Goal: Use online tool/utility: Utilize a website feature to perform a specific function

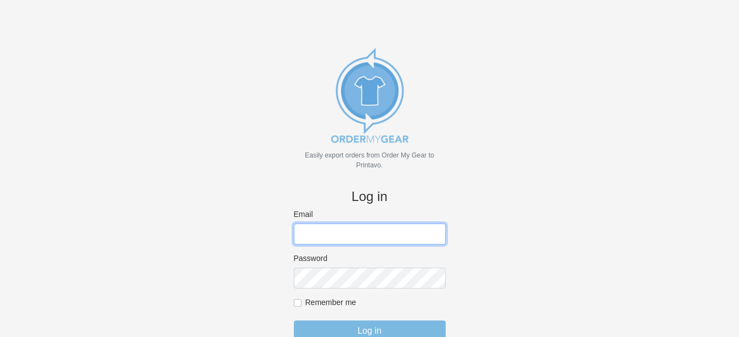
type input "[PERSON_NAME][EMAIL_ADDRESS][DOMAIN_NAME]"
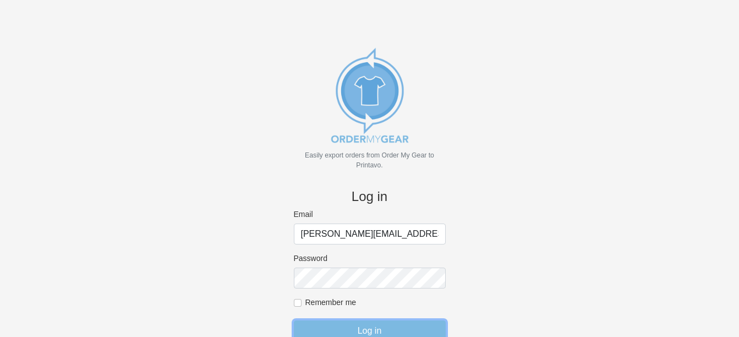
click at [347, 330] on input "Log in" at bounding box center [370, 330] width 152 height 21
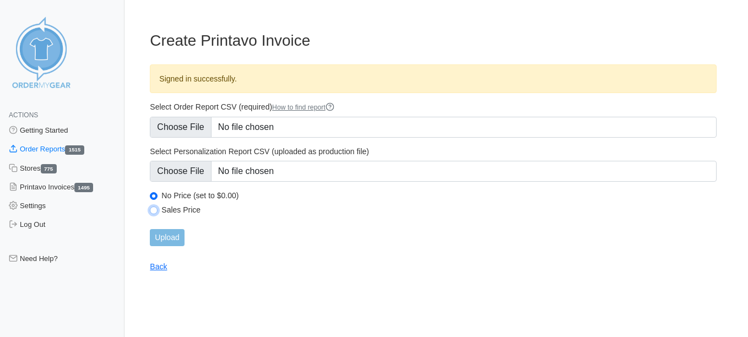
click at [155, 208] on input "Sales Price" at bounding box center [154, 210] width 8 height 8
radio input "true"
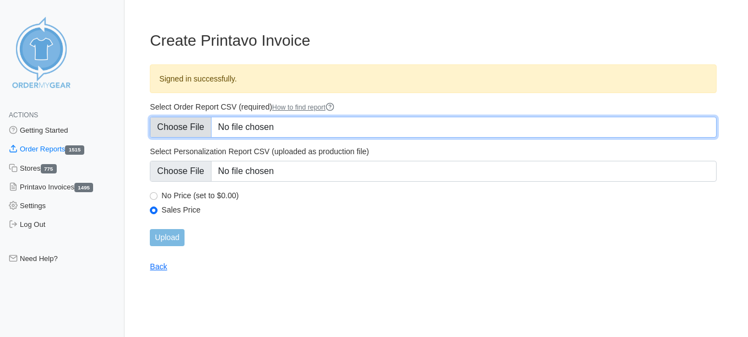
click at [184, 127] on input "Select Order Report CSV (required) How to find report" at bounding box center [433, 127] width 566 height 21
type input "C:\fakepath\WPN7N_order_report.csv"
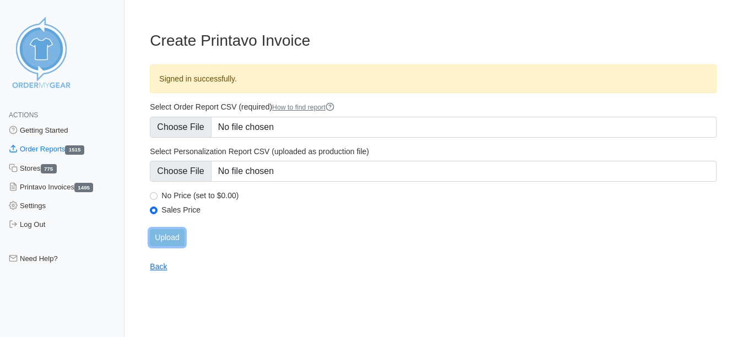
click at [167, 232] on input "Upload" at bounding box center [167, 237] width 34 height 17
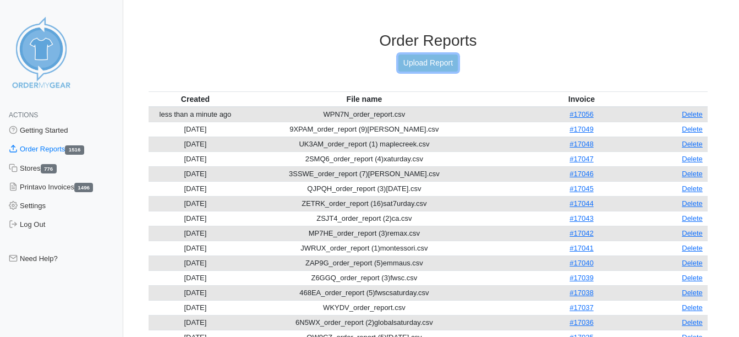
click at [413, 66] on link "Upload Report" at bounding box center [428, 63] width 59 height 17
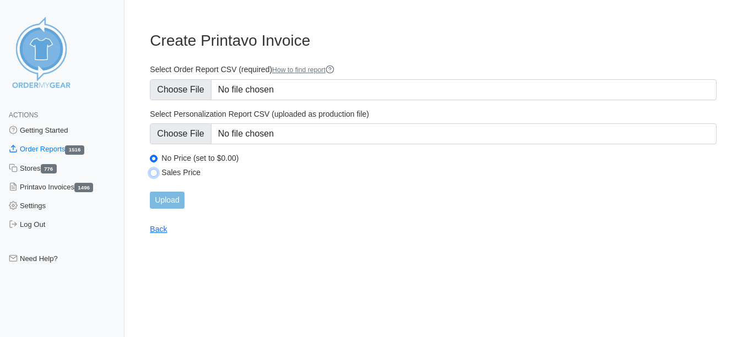
click at [155, 172] on input "Sales Price" at bounding box center [154, 173] width 8 height 8
radio input "true"
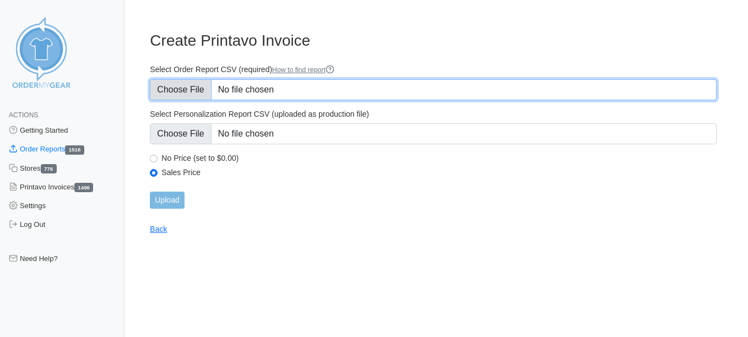
click at [179, 91] on input "Select Order Report CSV (required) How to find report" at bounding box center [433, 89] width 566 height 21
type input "C:\fakepath\K4ZTX_order_report.csv"
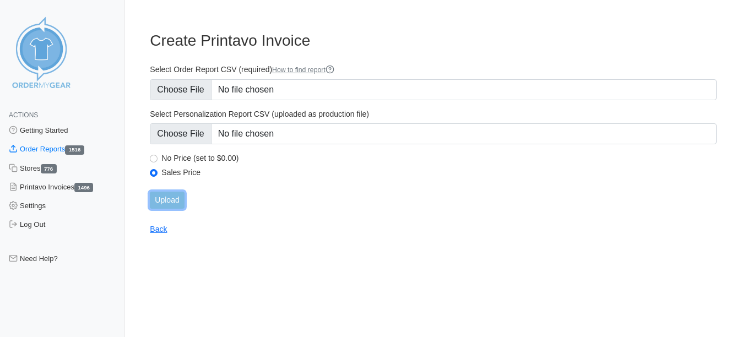
click at [170, 201] on input "Upload" at bounding box center [167, 200] width 34 height 17
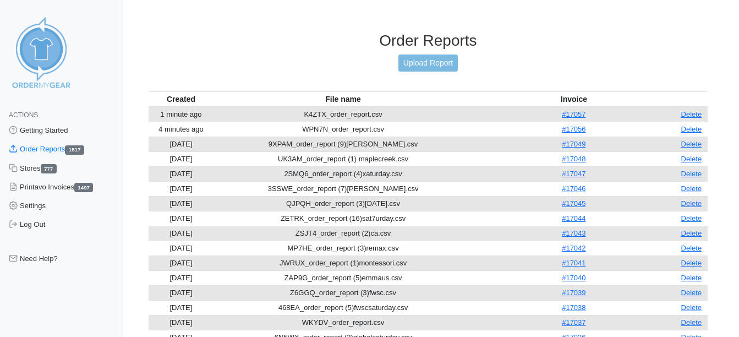
click at [423, 53] on div "Order Reports Upload Report" at bounding box center [428, 61] width 559 height 60
click at [399, 63] on link "Upload Report" at bounding box center [428, 63] width 59 height 17
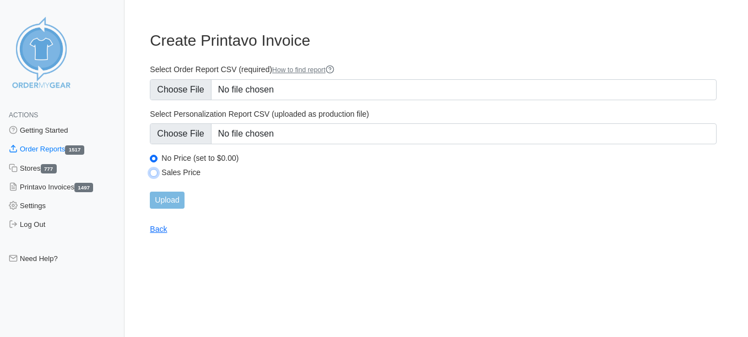
click at [155, 172] on input "Sales Price" at bounding box center [154, 173] width 8 height 8
radio input "true"
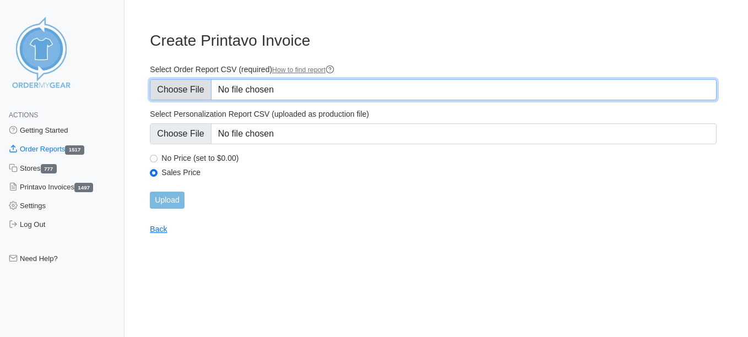
click at [173, 88] on input "Select Order Report CSV (required) How to find report" at bounding box center [433, 89] width 566 height 21
type input "C:\fakepath\6BXKA_order_report.csv"
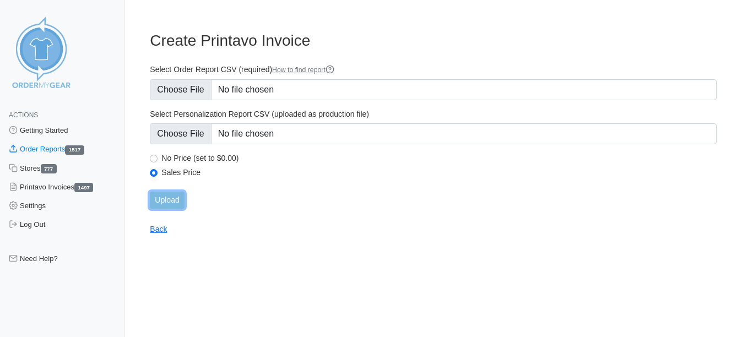
click at [176, 197] on input "Upload" at bounding box center [167, 200] width 34 height 17
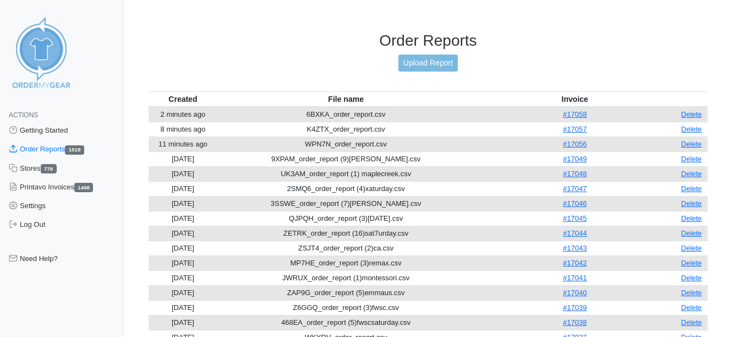
click at [439, 55] on link "Upload Report" at bounding box center [428, 63] width 59 height 17
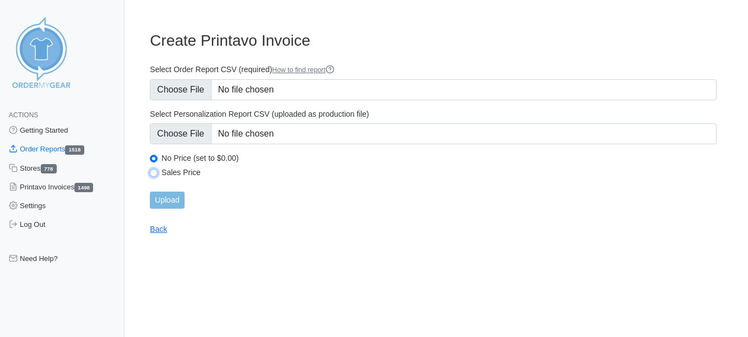
click at [155, 170] on input "Sales Price" at bounding box center [154, 173] width 8 height 8
radio input "true"
click at [160, 196] on input "Upload" at bounding box center [167, 200] width 34 height 17
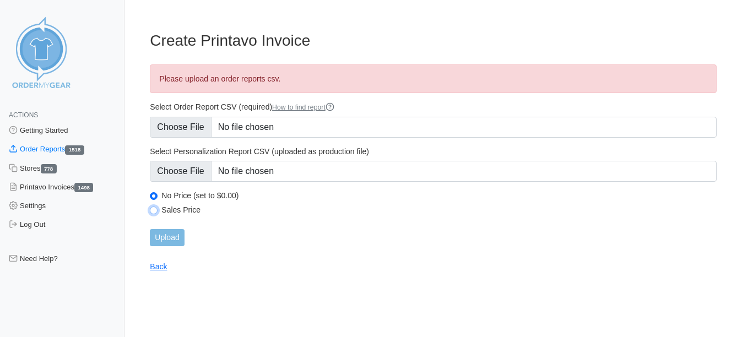
click at [153, 213] on input "Sales Price" at bounding box center [154, 210] width 8 height 8
radio input "true"
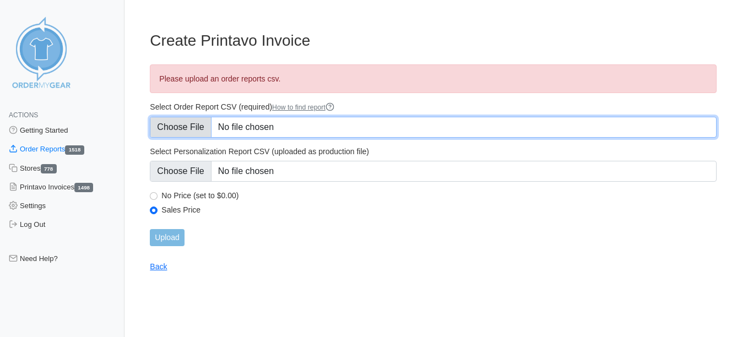
click at [173, 117] on input "Select Order Report CSV (required) How to find report" at bounding box center [433, 127] width 566 height 21
type input "C:\fakepath\56CXC_order_report.csv"
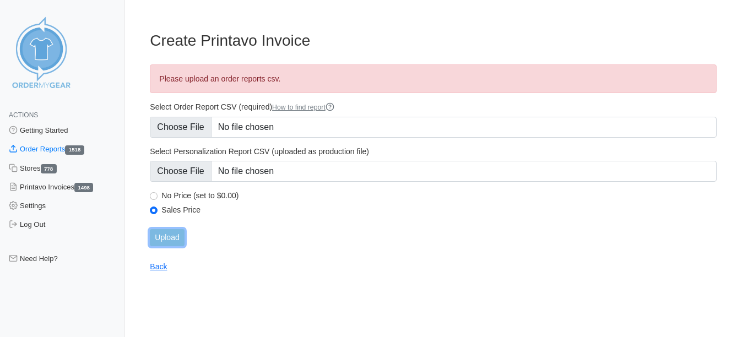
click at [173, 236] on input "Upload" at bounding box center [167, 237] width 34 height 17
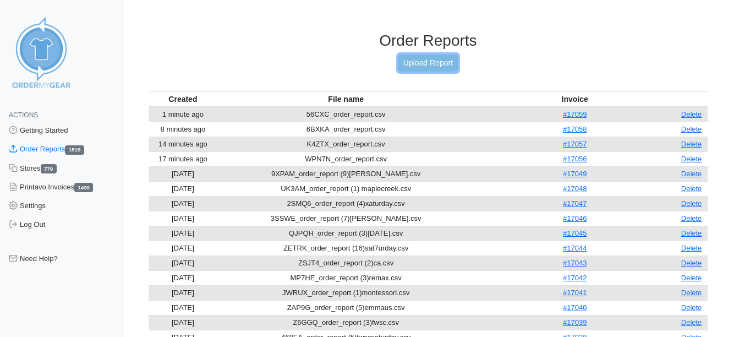
click at [416, 66] on link "Upload Report" at bounding box center [428, 63] width 59 height 17
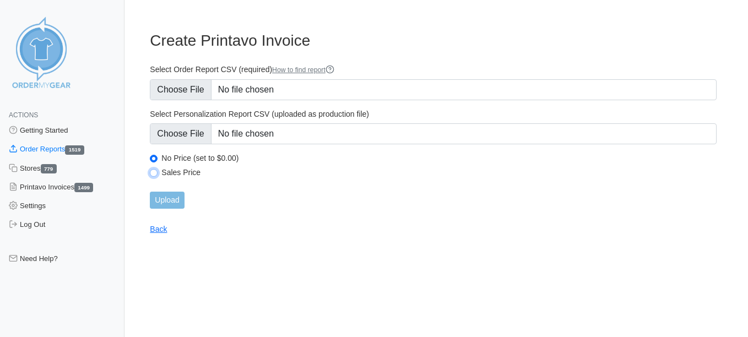
click at [153, 174] on input "Sales Price" at bounding box center [154, 173] width 8 height 8
radio input "true"
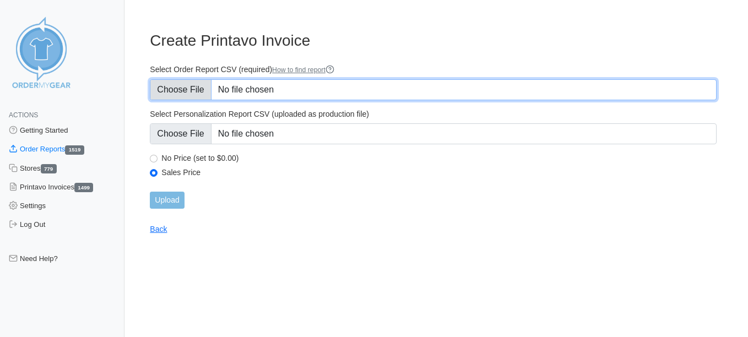
click at [182, 94] on input "Select Order Report CSV (required) How to find report" at bounding box center [433, 89] width 566 height 21
type input "C:\fakepath\PR2UZ_order_report.csv"
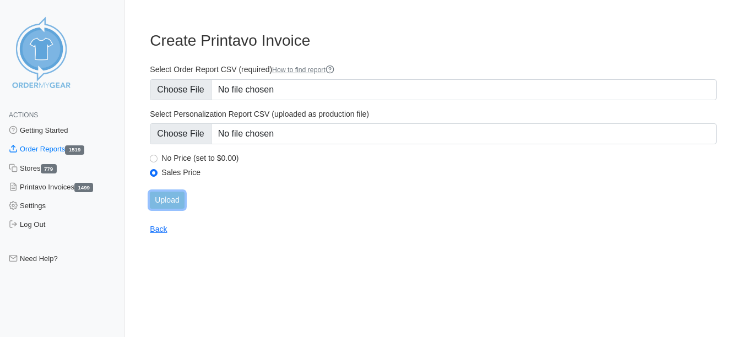
click at [169, 203] on input "Upload" at bounding box center [167, 200] width 34 height 17
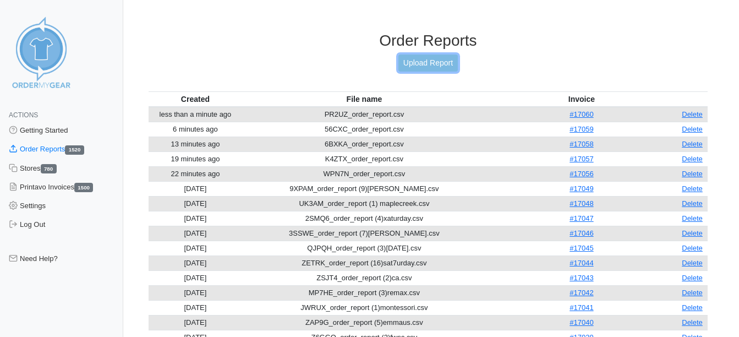
click at [422, 64] on link "Upload Report" at bounding box center [428, 63] width 59 height 17
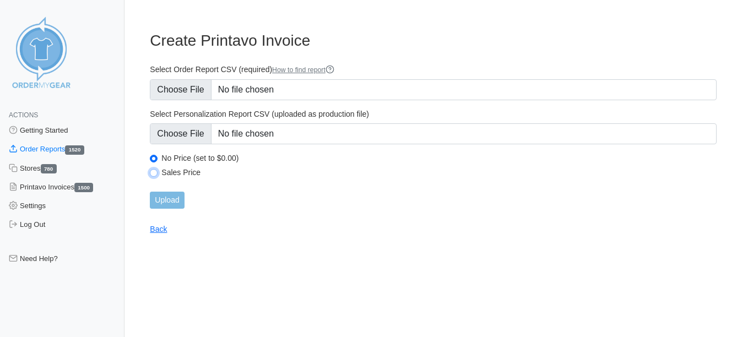
click at [157, 175] on input "Sales Price" at bounding box center [154, 173] width 8 height 8
radio input "true"
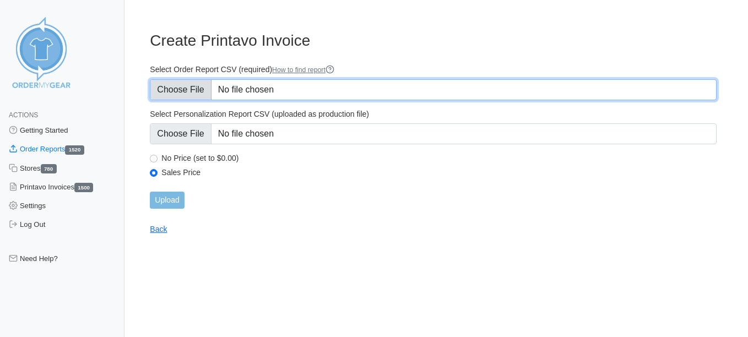
click at [176, 92] on input "Select Order Report CSV (required) How to find report" at bounding box center [433, 89] width 566 height 21
type input "C:\fakepath\DVDCJ_order_report (10)alexamon.csv"
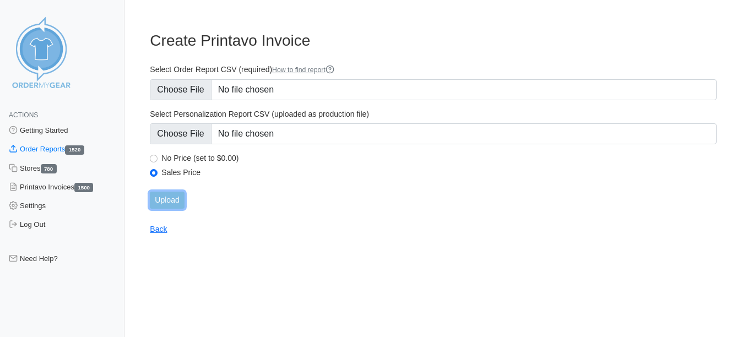
click at [176, 201] on input "Upload" at bounding box center [167, 200] width 34 height 17
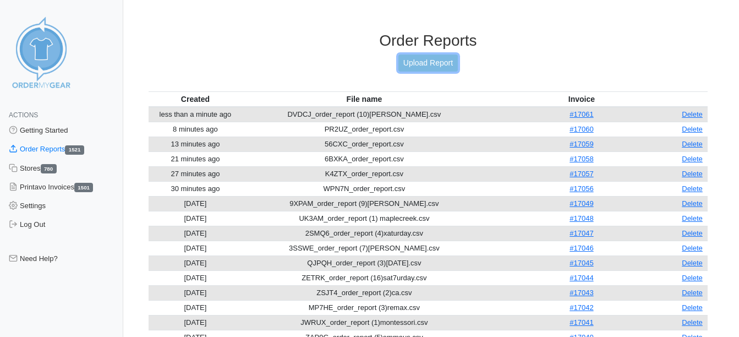
click at [422, 55] on link "Upload Report" at bounding box center [428, 63] width 59 height 17
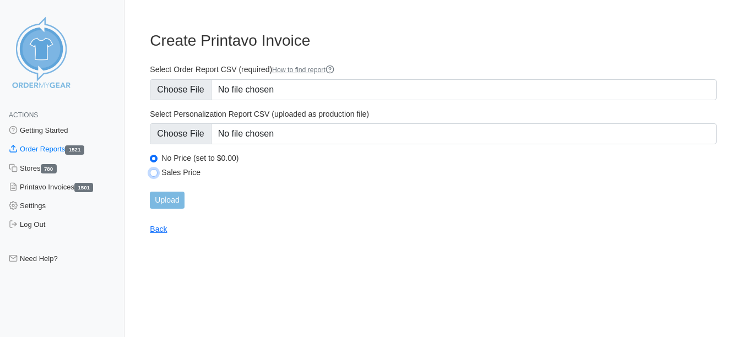
click at [152, 171] on input "Sales Price" at bounding box center [154, 173] width 8 height 8
radio input "true"
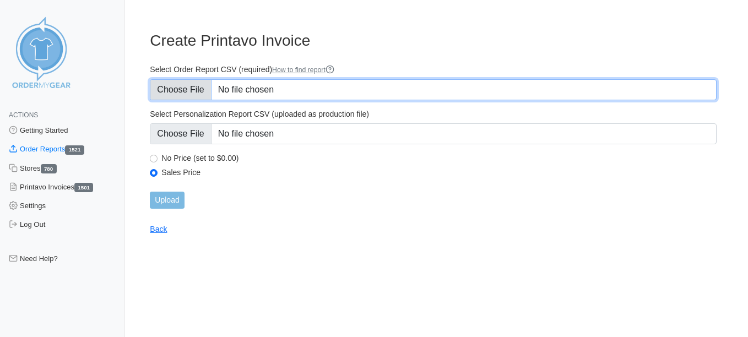
click at [177, 94] on input "Select Order Report CSV (required) How to find report" at bounding box center [433, 89] width 566 height 21
type input "C:\fakepath\CJVWA_order_report (1)scottmon.csv"
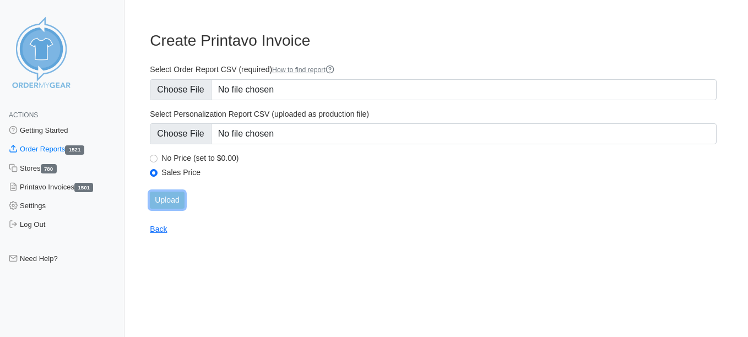
click at [173, 201] on input "Upload" at bounding box center [167, 200] width 34 height 17
